Goal: Transaction & Acquisition: Purchase product/service

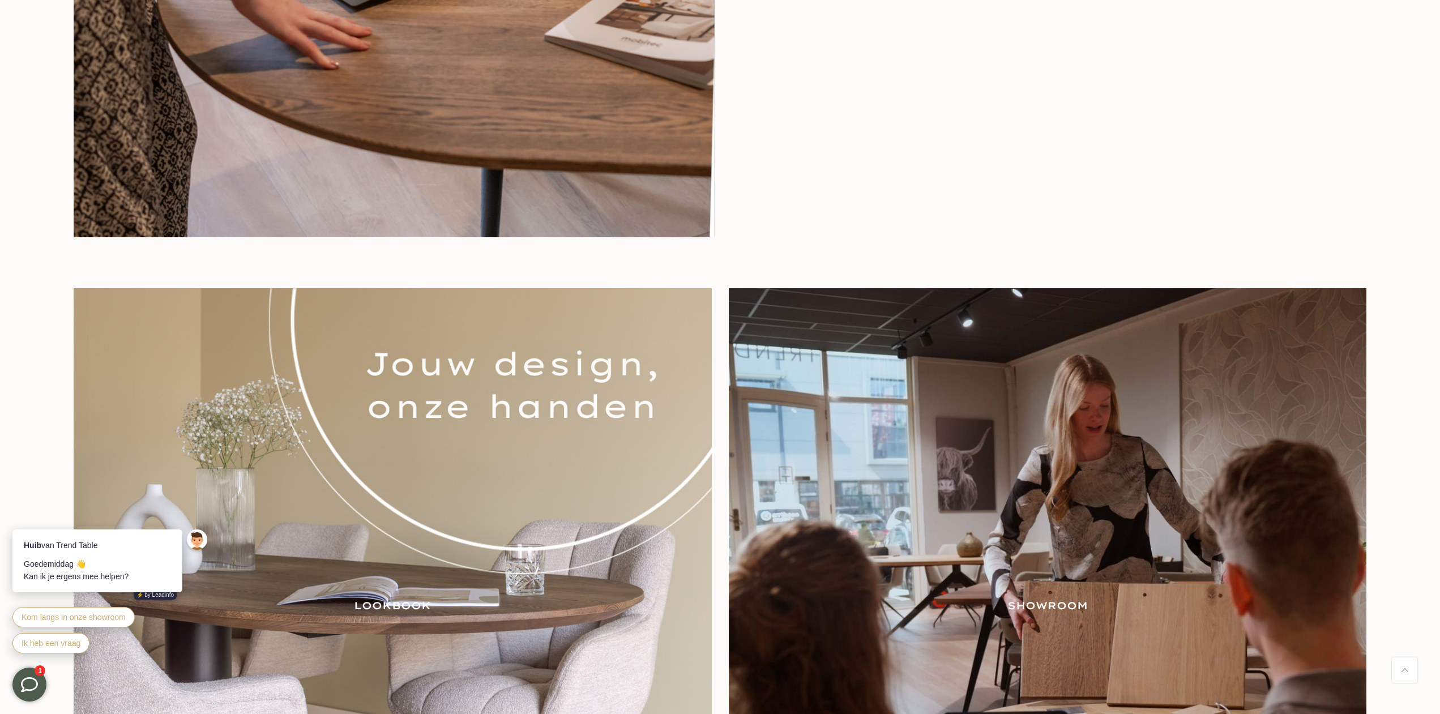
scroll to position [1791, 0]
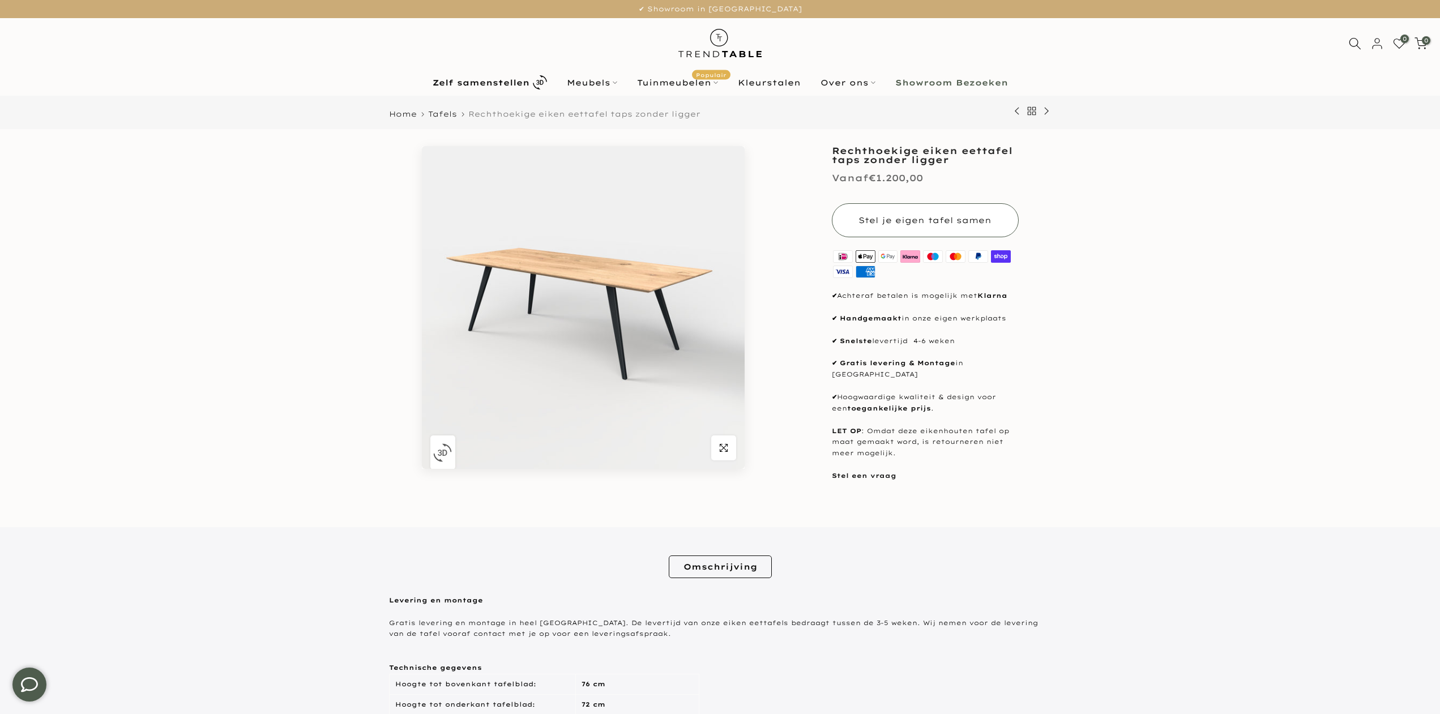
click at [954, 219] on span "Stel je eigen tafel samen" at bounding box center [925, 220] width 133 height 10
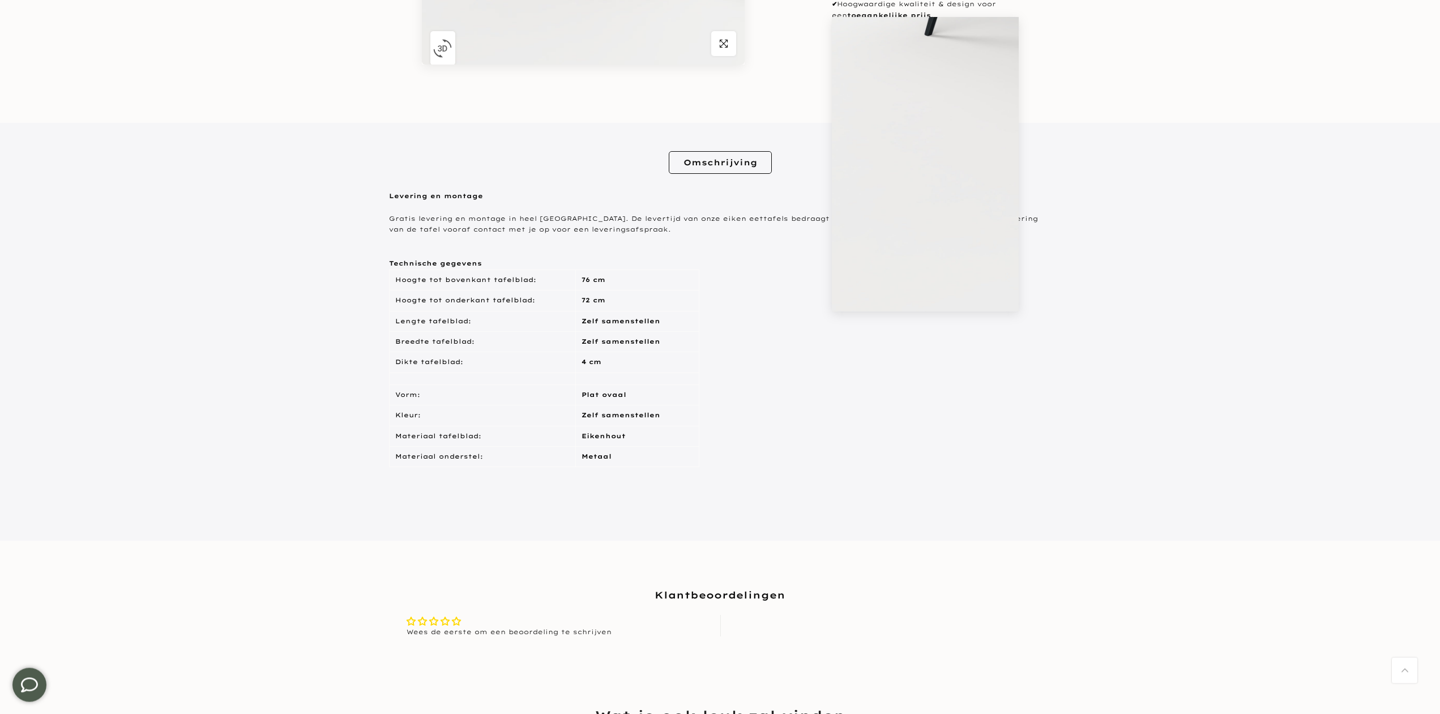
scroll to position [462, 0]
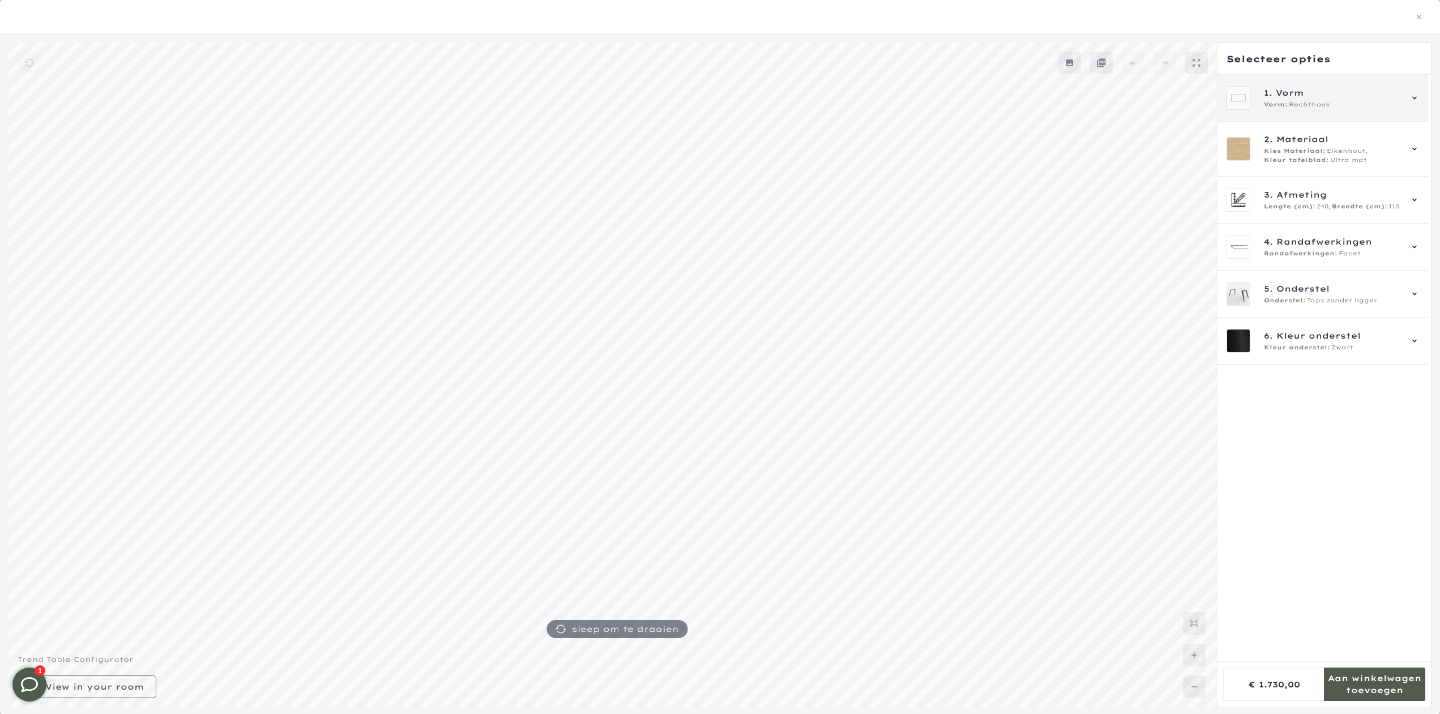
click at [1341, 105] on div "Vorm: Rechthoek" at bounding box center [1332, 104] width 137 height 9
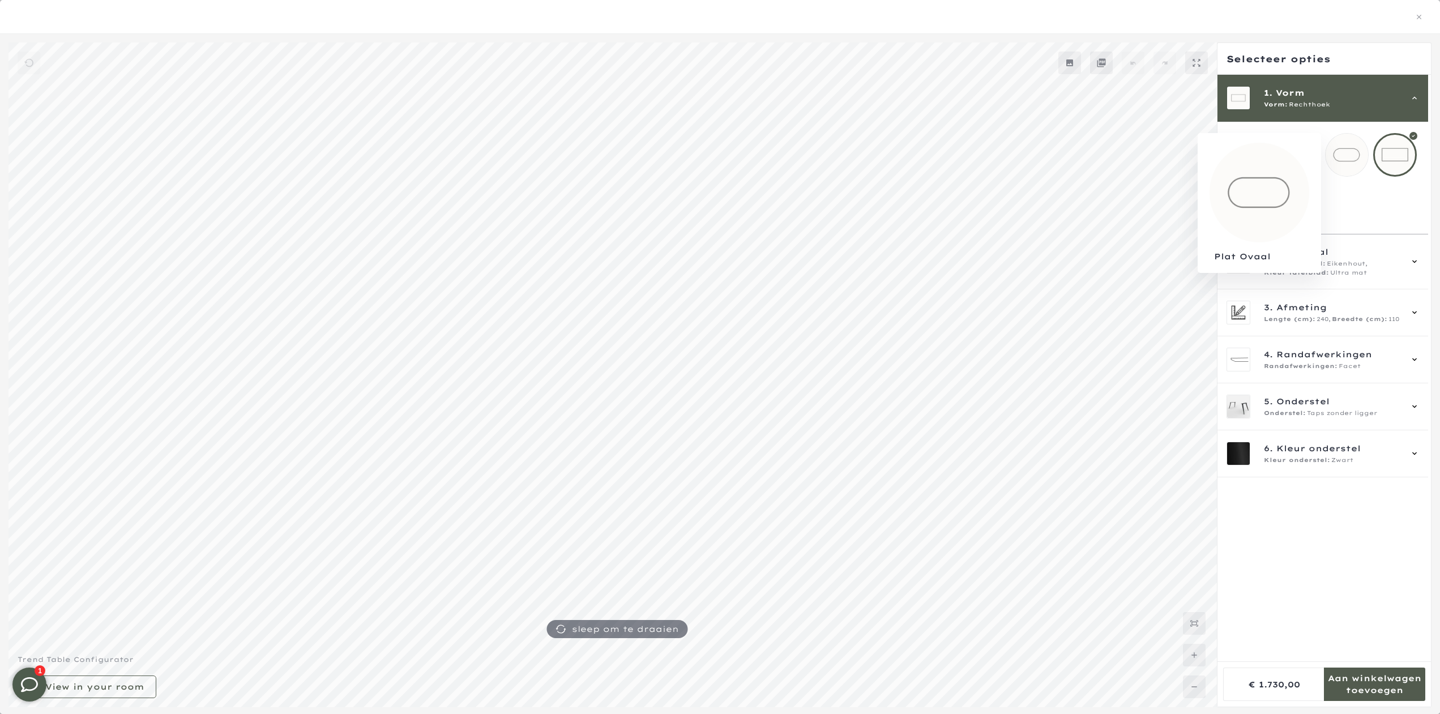
click at [1349, 154] on mmq-loader at bounding box center [1347, 155] width 42 height 42
click at [1398, 159] on mmq-loader at bounding box center [1395, 155] width 42 height 42
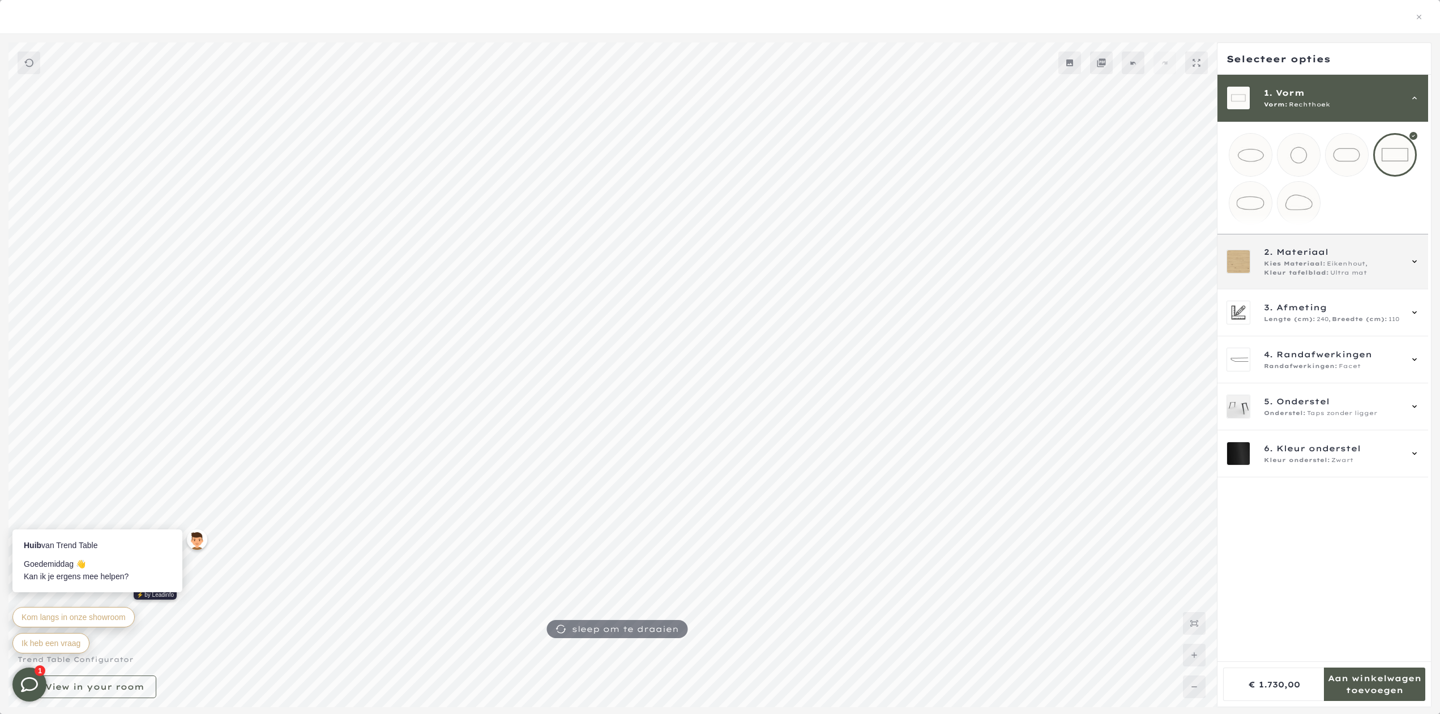
click at [1328, 258] on span "Materiaal" at bounding box center [1303, 252] width 52 height 12
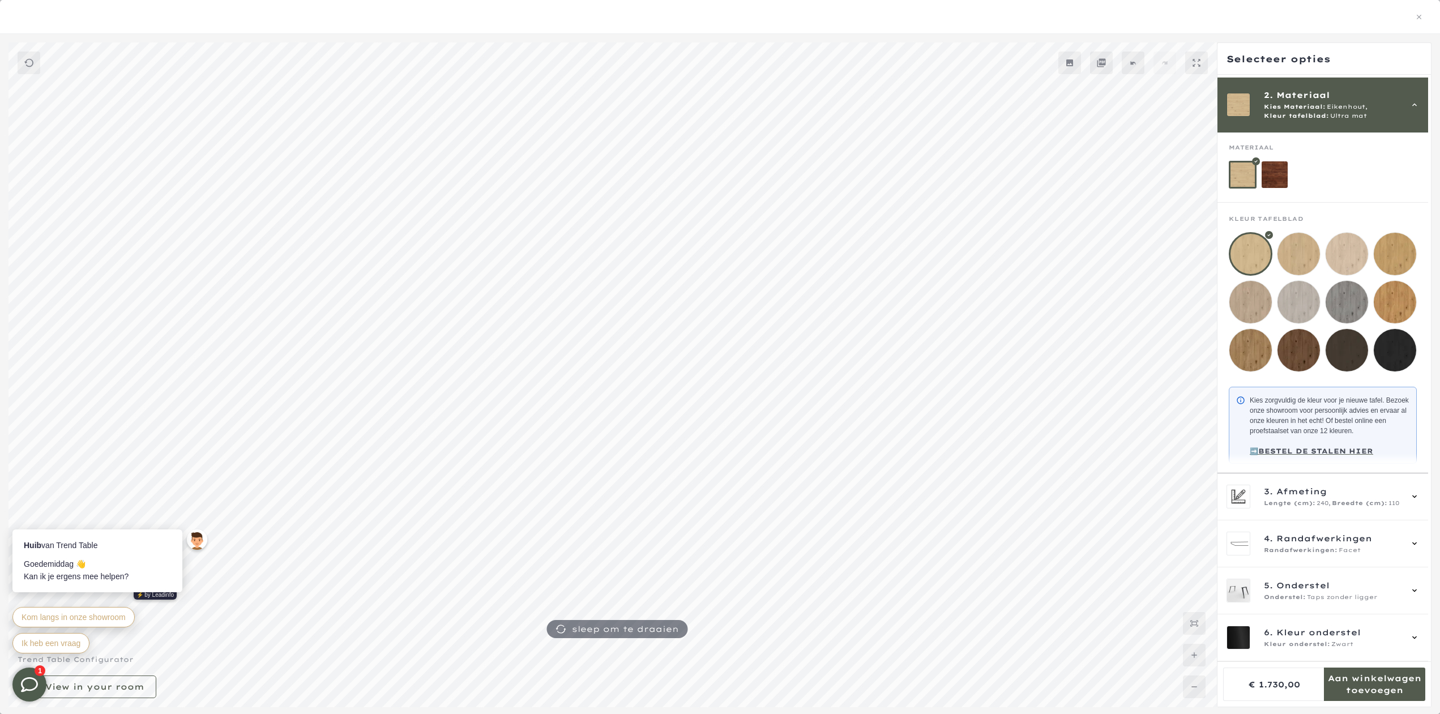
scroll to position [578, 0]
click at [1337, 500] on span "Breedte (cm):" at bounding box center [1360, 503] width 56 height 9
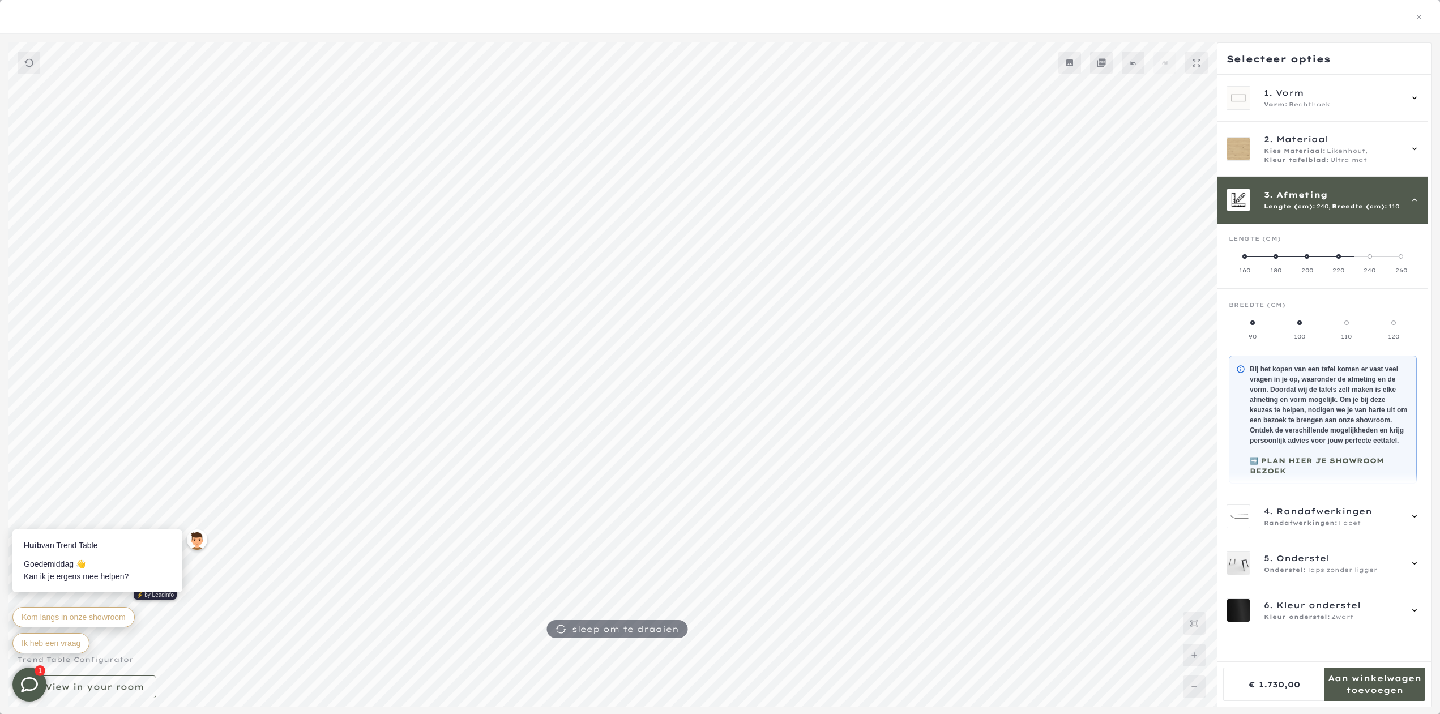
scroll to position [0, 0]
drag, startPoint x: 1345, startPoint y: 325, endPoint x: 1409, endPoint y: 325, distance: 64.0
click at [1409, 325] on mmq-radio-scale at bounding box center [1323, 329] width 188 height 23
drag, startPoint x: 1341, startPoint y: 322, endPoint x: 1383, endPoint y: 323, distance: 41.4
click at [1382, 323] on mmq-radio-scale at bounding box center [1323, 329] width 188 height 23
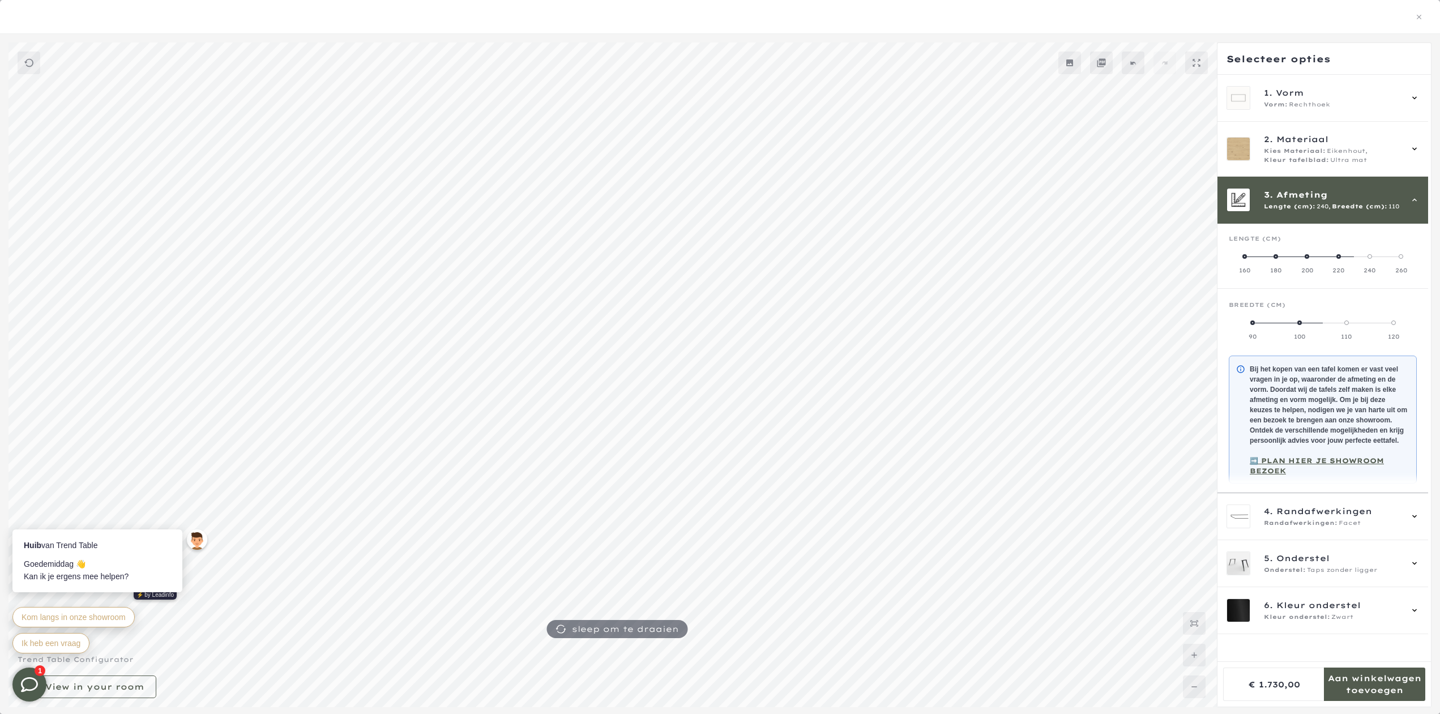
click at [1394, 322] on span at bounding box center [1394, 323] width 5 height 5
click at [1395, 518] on span "4. Randafwerkingen" at bounding box center [1332, 511] width 137 height 12
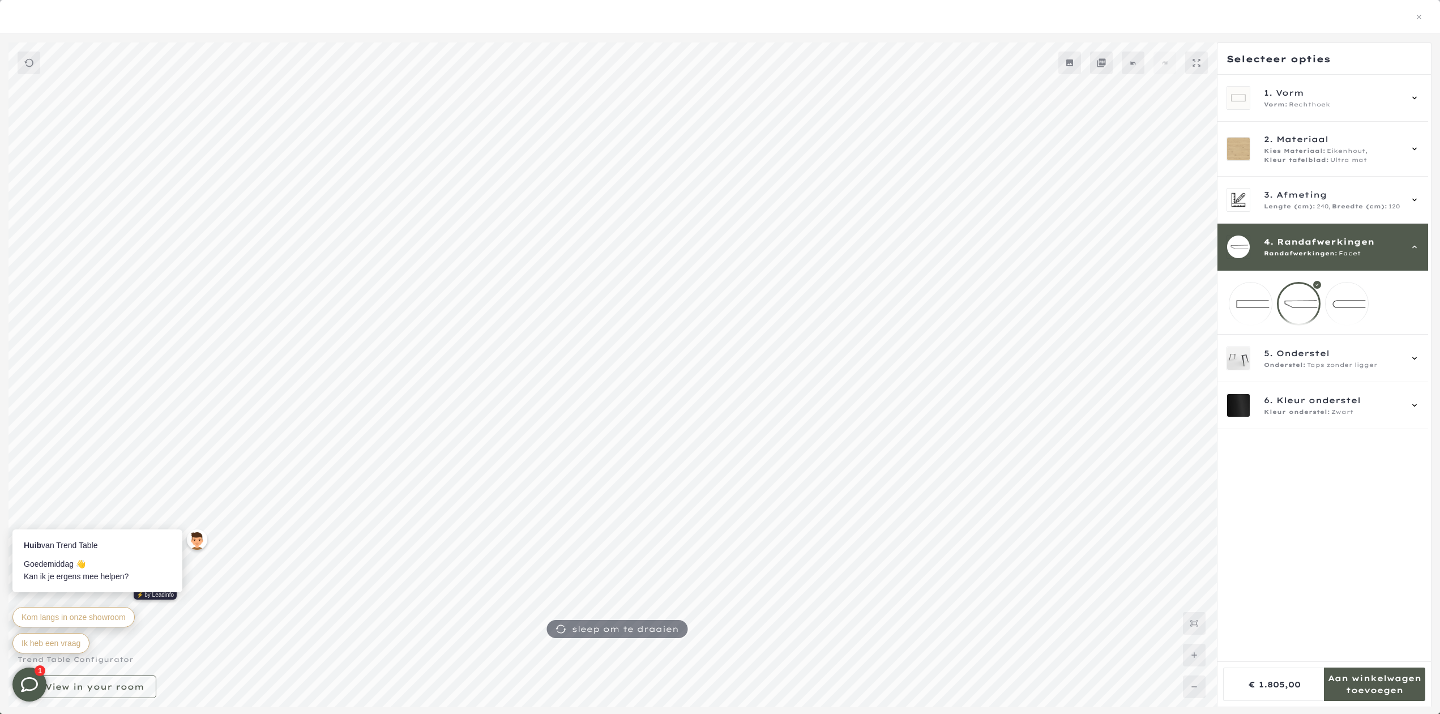
click at [1258, 303] on mmq-loader at bounding box center [1251, 304] width 42 height 42
click at [1305, 310] on mmq-loader at bounding box center [1299, 304] width 42 height 42
click at [1268, 304] on mmq-loader at bounding box center [1251, 304] width 42 height 42
click at [1307, 303] on mmq-loader at bounding box center [1299, 304] width 42 height 42
click at [1349, 302] on mmq-loader at bounding box center [1347, 304] width 42 height 42
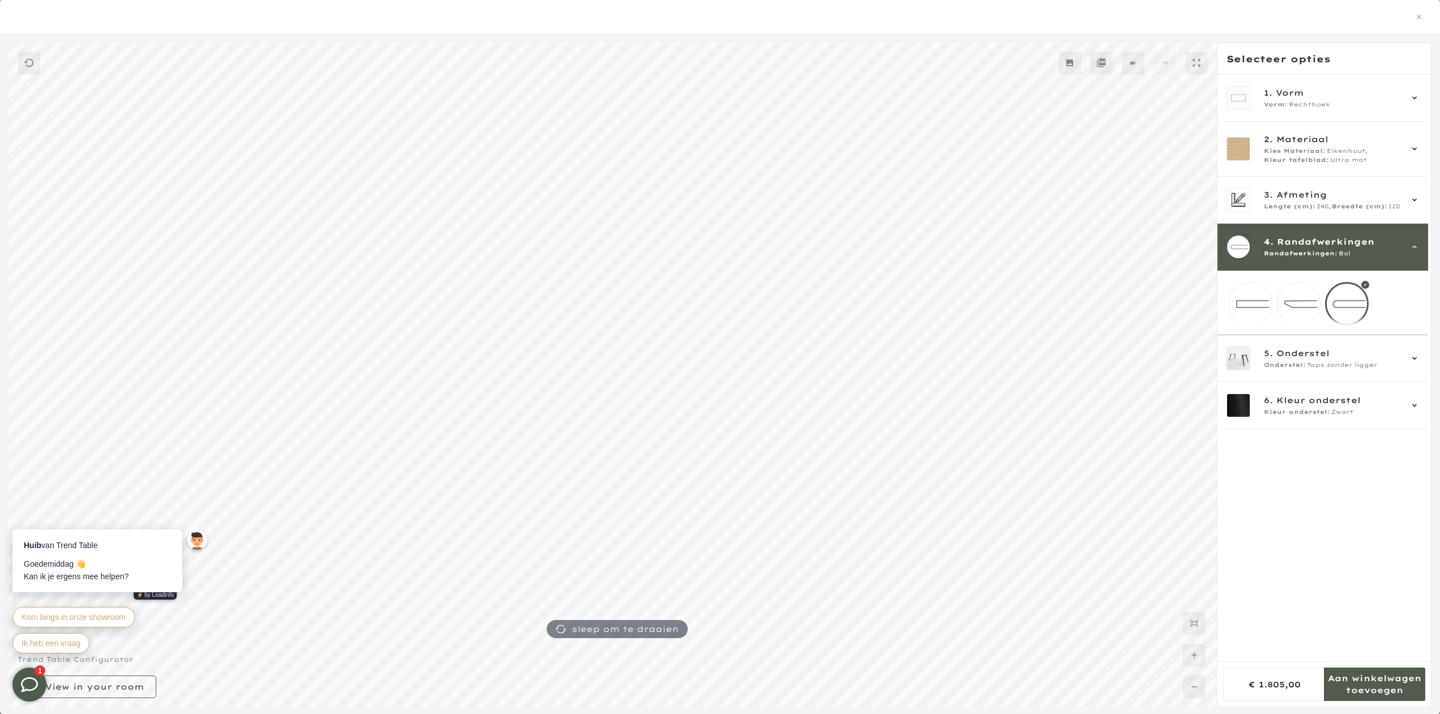
click at [1261, 303] on mmq-loader at bounding box center [1251, 304] width 42 height 42
click at [1397, 370] on div "Onderstel: Taps zonder ligger" at bounding box center [1332, 365] width 137 height 9
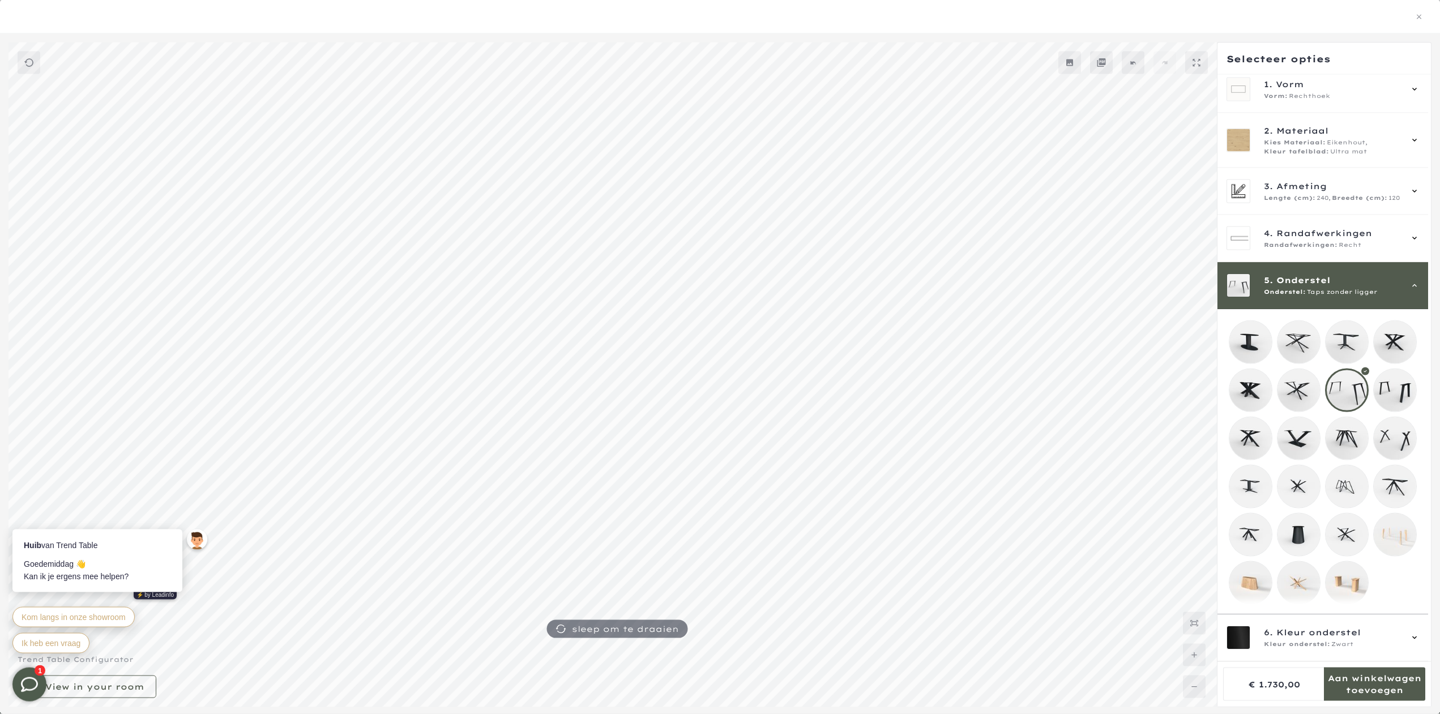
scroll to position [1085, 0]
click at [1401, 530] on mmq-loader at bounding box center [1395, 535] width 42 height 42
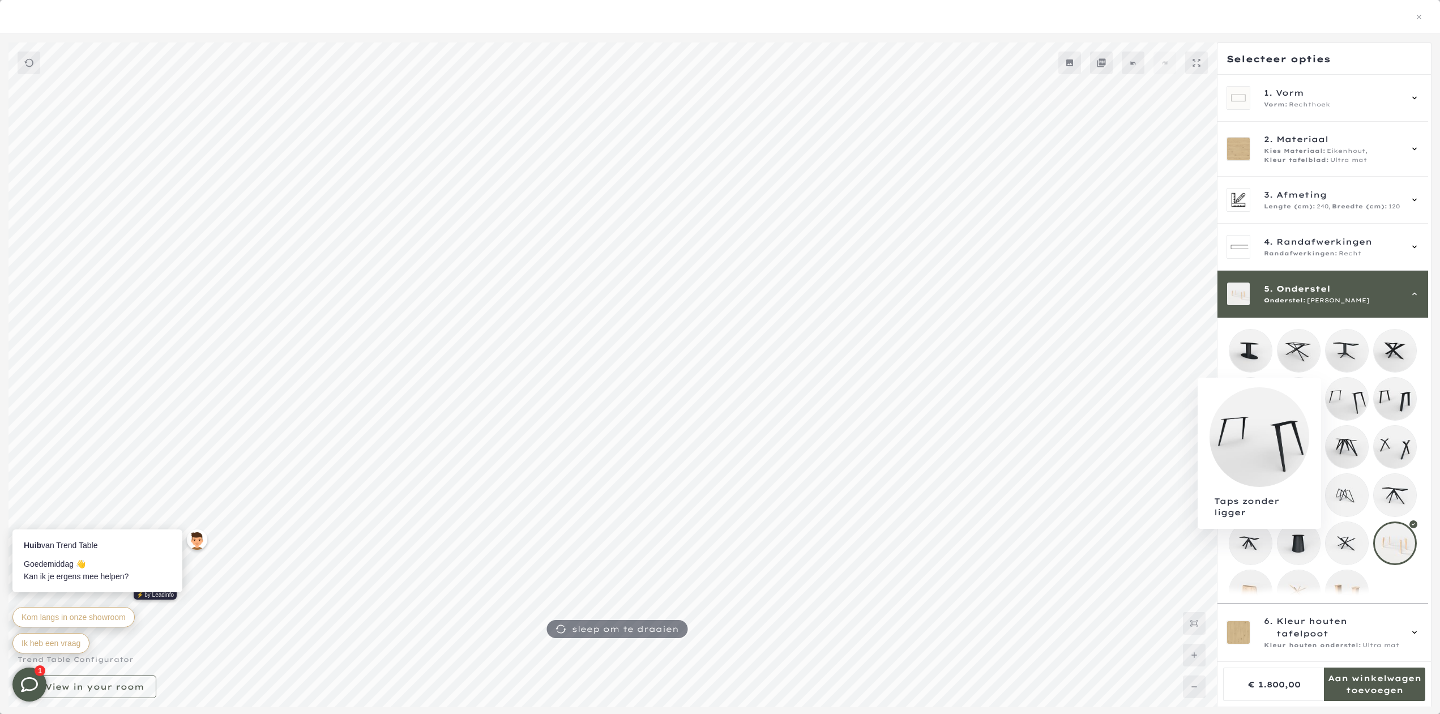
click at [1347, 402] on mmq-loader at bounding box center [1347, 399] width 42 height 42
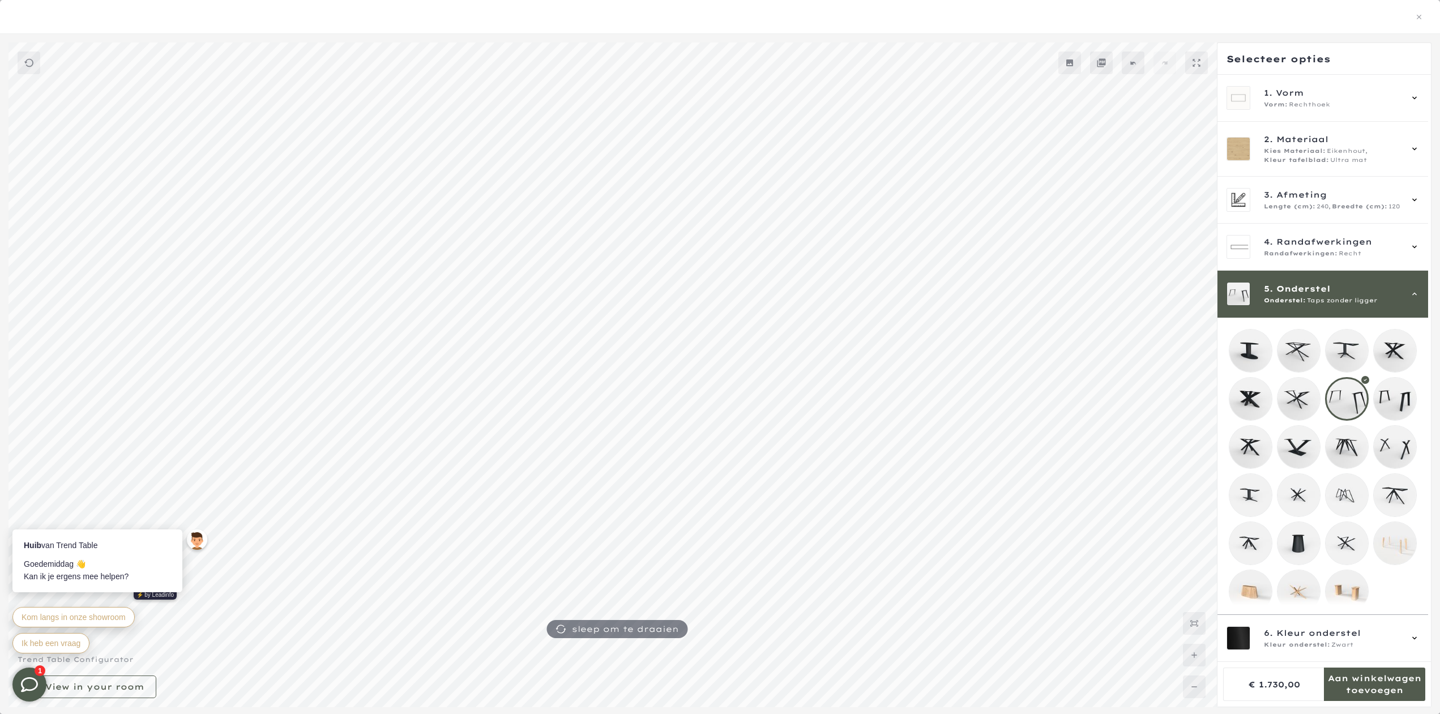
click at [1400, 396] on mmq-loader at bounding box center [1395, 399] width 42 height 42
click at [1354, 399] on mmq-loader at bounding box center [1347, 399] width 42 height 42
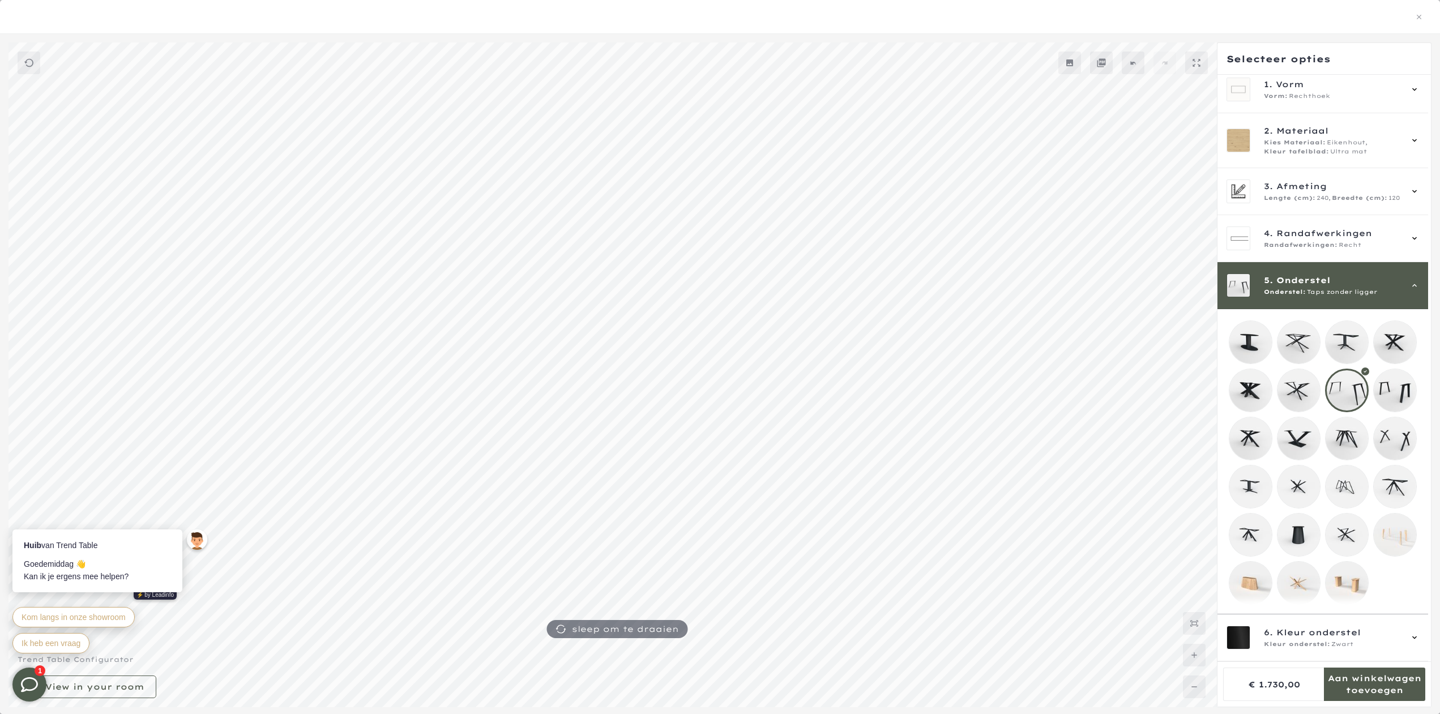
scroll to position [19, 0]
click at [1376, 625] on div "6. Kleur onderstel Kleur onderstel: Zwart" at bounding box center [1323, 638] width 211 height 47
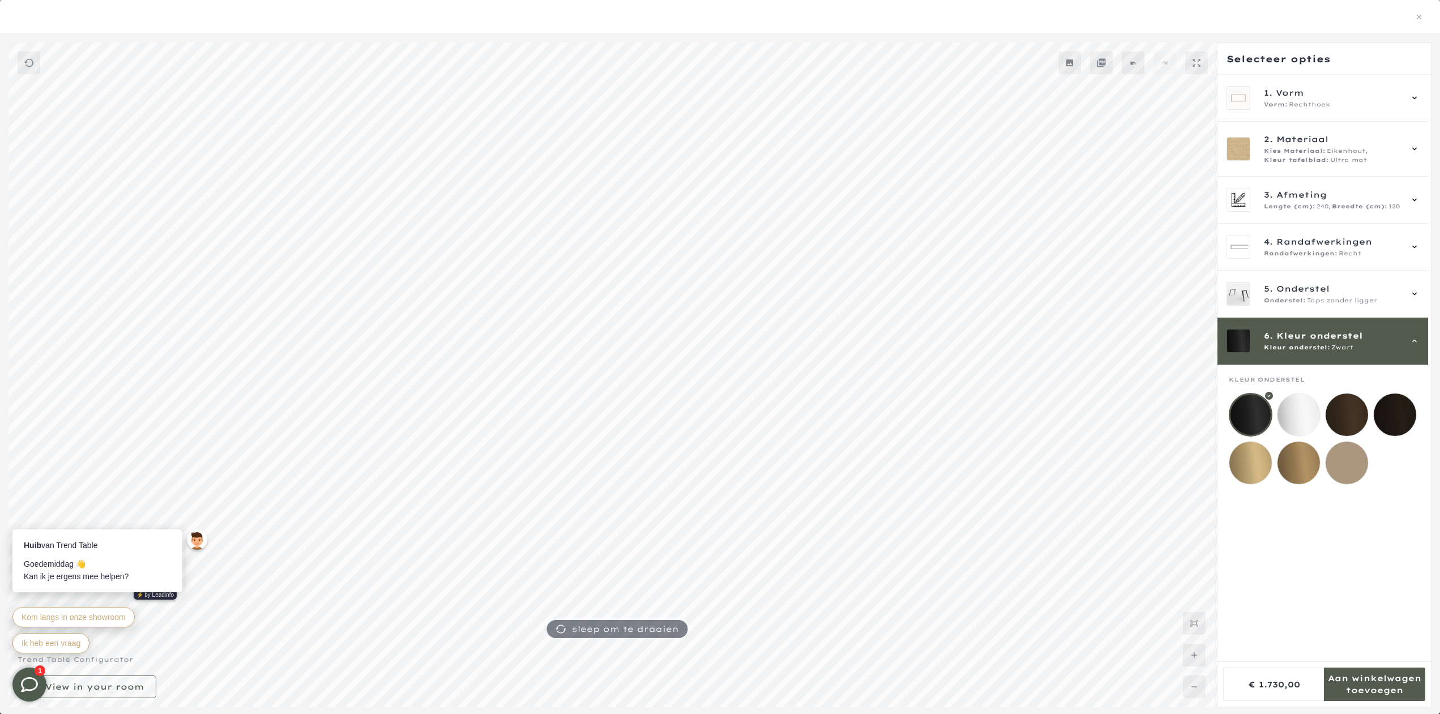
scroll to position [508, 0]
